Goal: Information Seeking & Learning: Learn about a topic

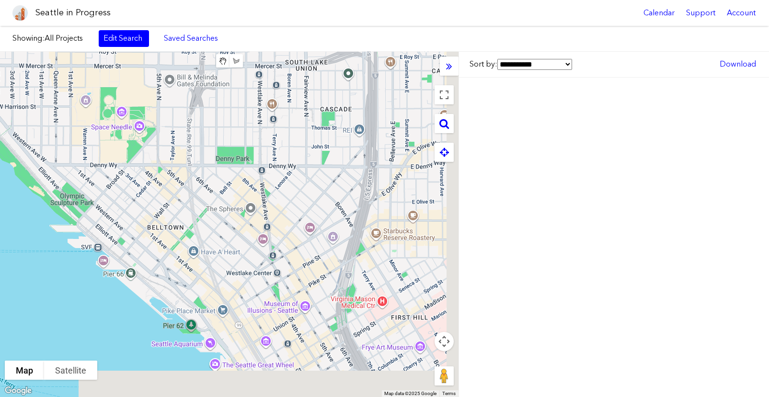
drag, startPoint x: 361, startPoint y: 238, endPoint x: 258, endPoint y: 167, distance: 124.4
click at [201, 86] on div at bounding box center [229, 225] width 459 height 346
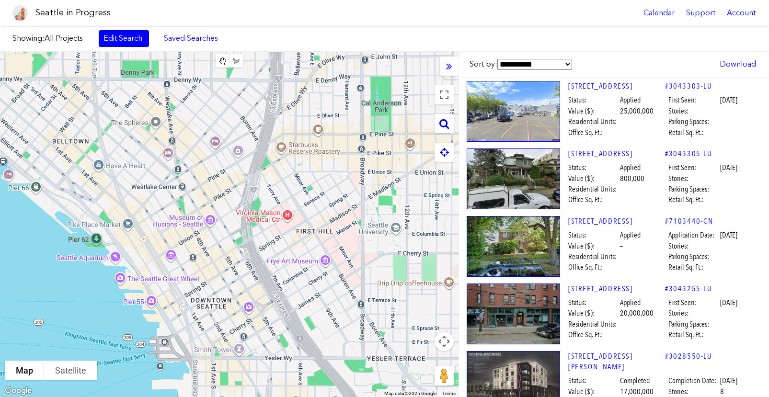
drag, startPoint x: 312, startPoint y: 257, endPoint x: 161, endPoint y: 116, distance: 206.2
click at [161, 116] on div at bounding box center [229, 225] width 459 height 346
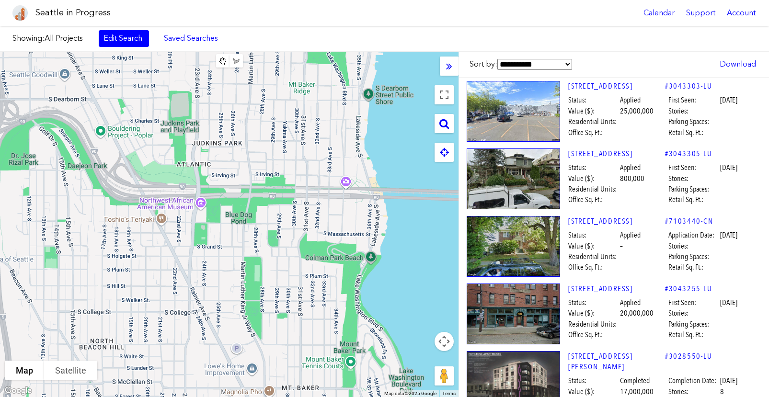
drag, startPoint x: 339, startPoint y: 364, endPoint x: 134, endPoint y: 144, distance: 300.8
click at [117, 132] on div at bounding box center [229, 225] width 459 height 346
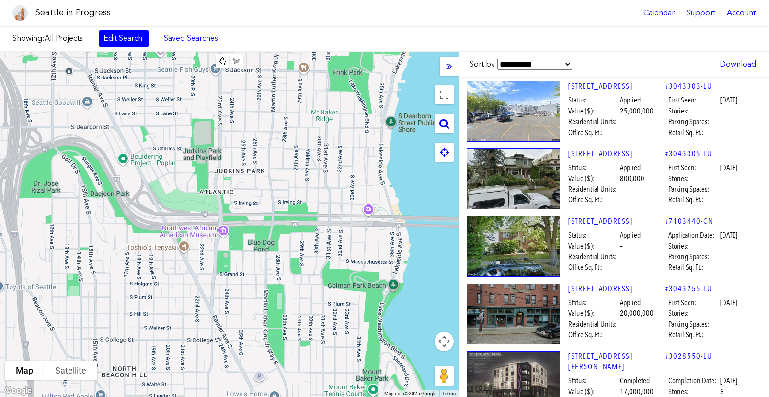
drag, startPoint x: 261, startPoint y: 148, endPoint x: 278, endPoint y: 173, distance: 30.8
click at [278, 173] on div at bounding box center [229, 225] width 459 height 346
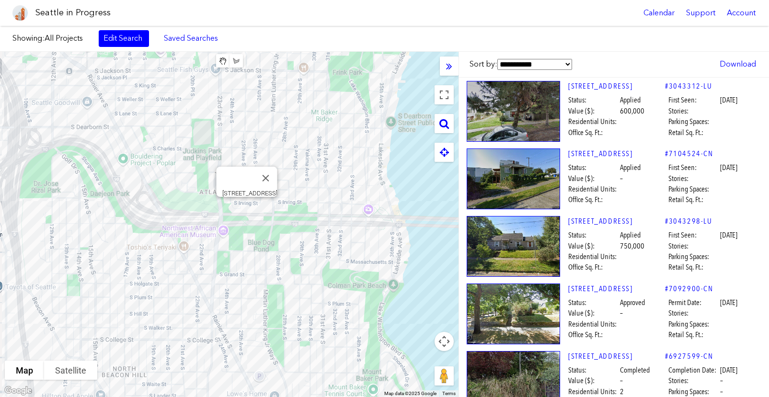
click at [245, 208] on div "[STREET_ADDRESS]" at bounding box center [229, 225] width 459 height 346
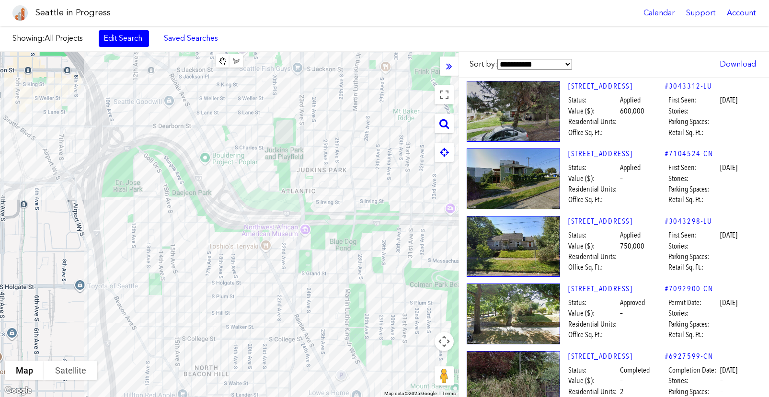
drag, startPoint x: 156, startPoint y: 215, endPoint x: 241, endPoint y: 213, distance: 84.8
click at [241, 213] on div at bounding box center [229, 225] width 459 height 346
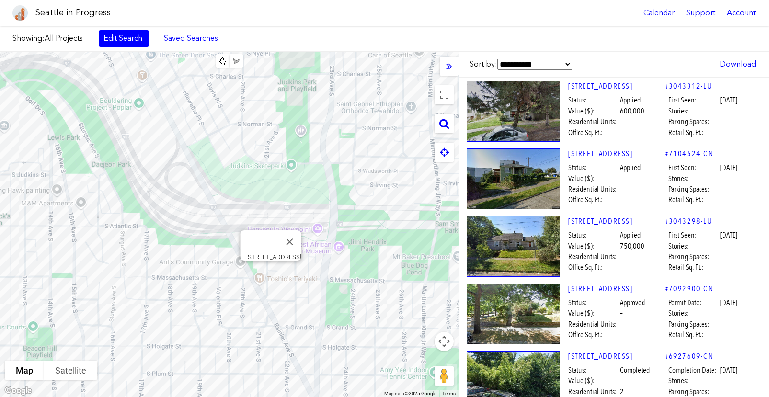
click at [270, 270] on div "[STREET_ADDRESS]" at bounding box center [229, 225] width 459 height 346
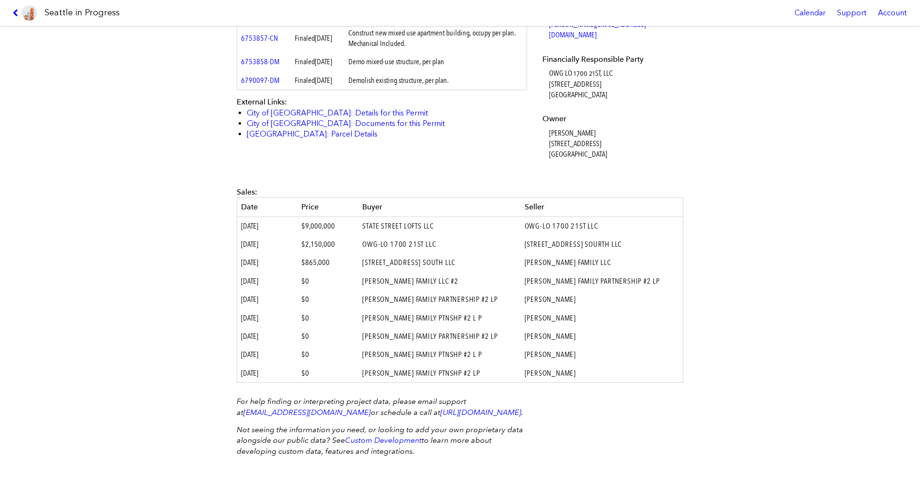
scroll to position [485, 0]
